Goal: Information Seeking & Learning: Understand process/instructions

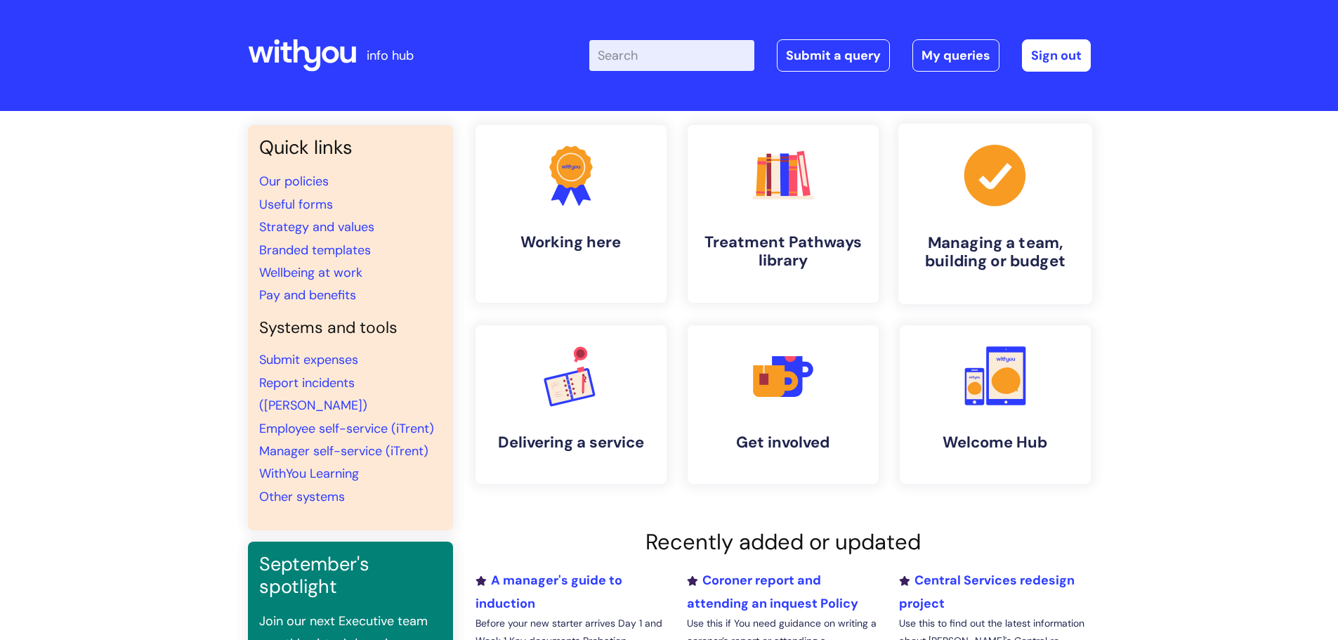
click at [977, 240] on h4 "Managing a team, building or budget" at bounding box center [995, 252] width 171 height 38
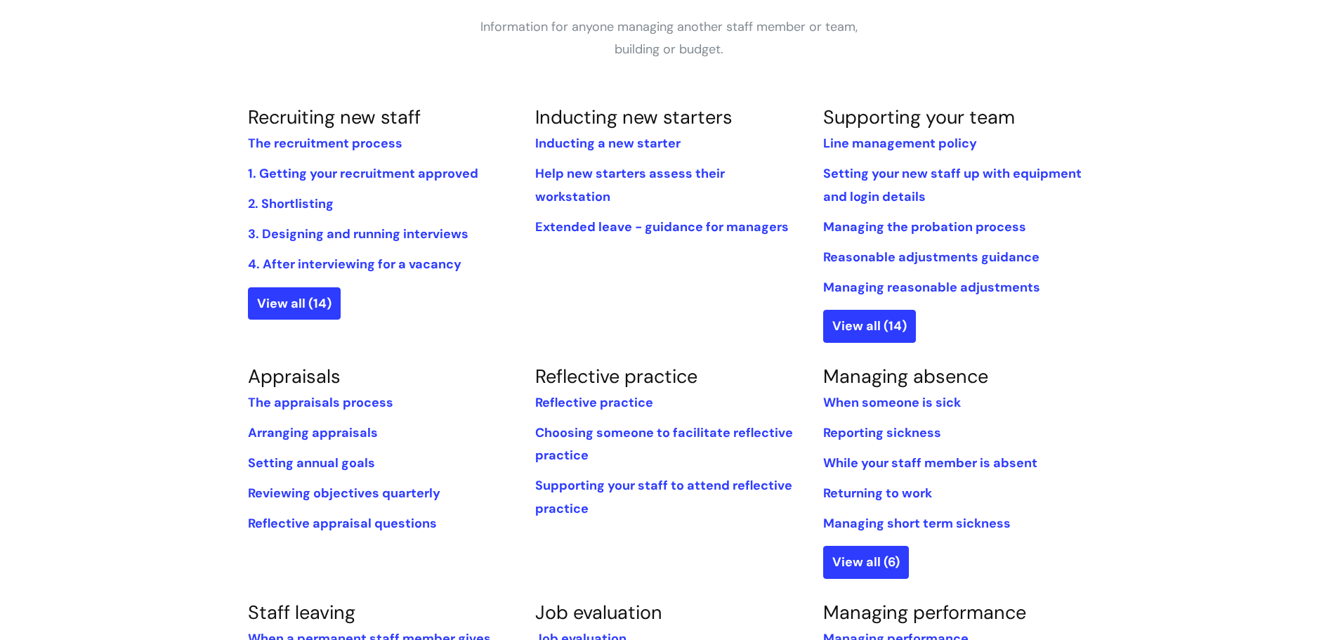
scroll to position [281, 0]
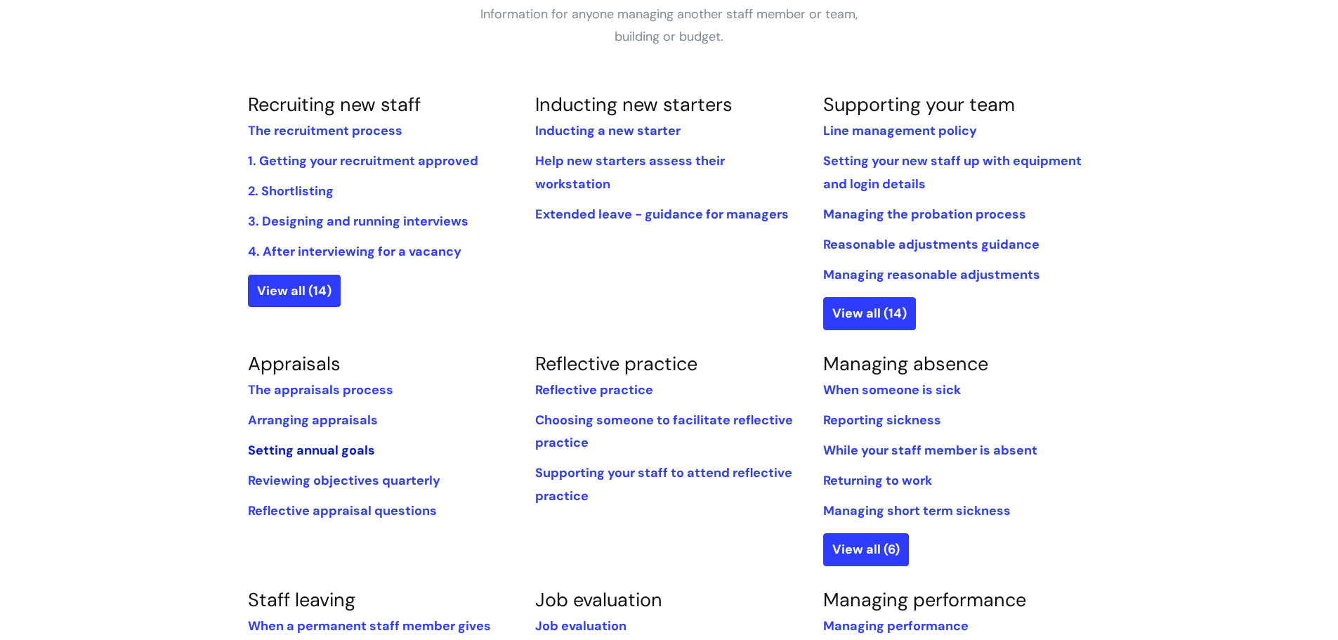
click at [306, 455] on link "Setting annual goals" at bounding box center [311, 450] width 127 height 17
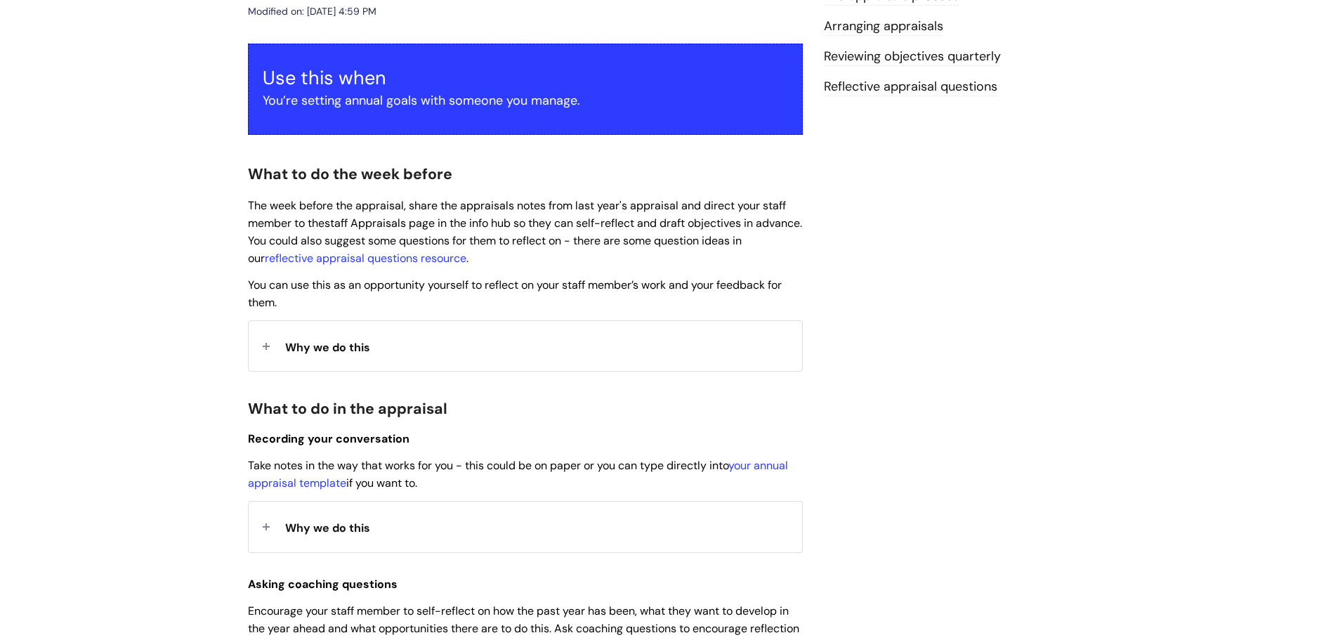
scroll to position [351, 0]
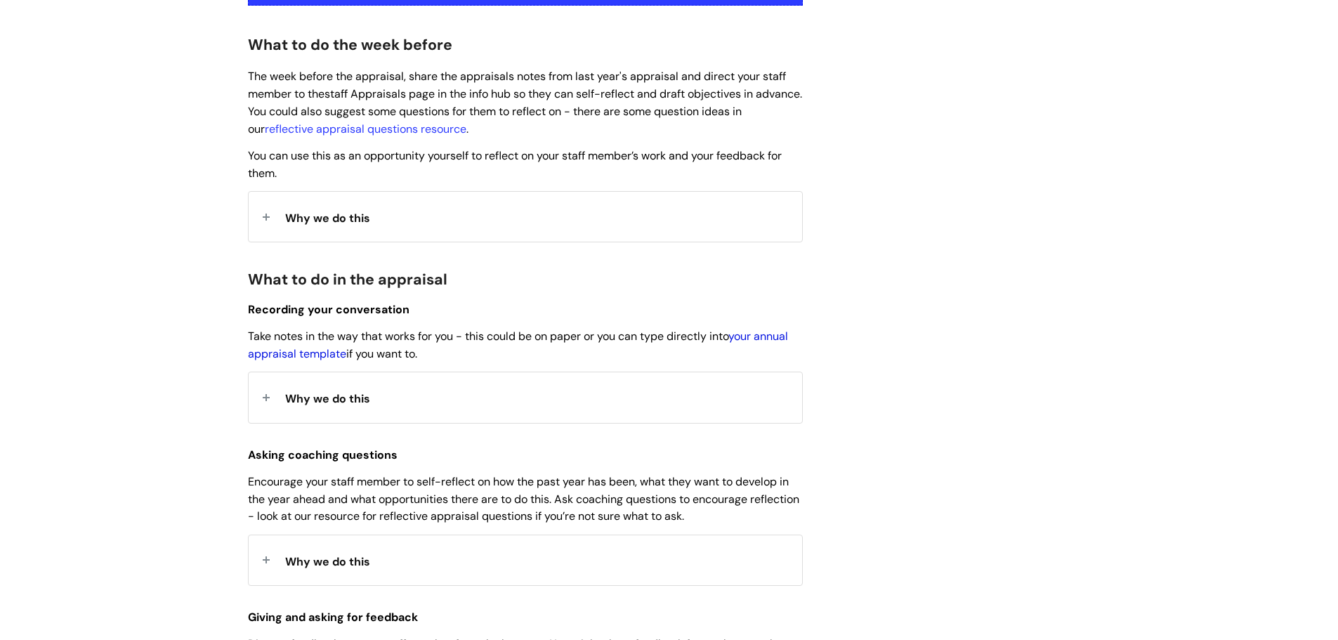
click at [762, 338] on link "your annual appraisal template" at bounding box center [518, 345] width 540 height 32
